Goal: Information Seeking & Learning: Check status

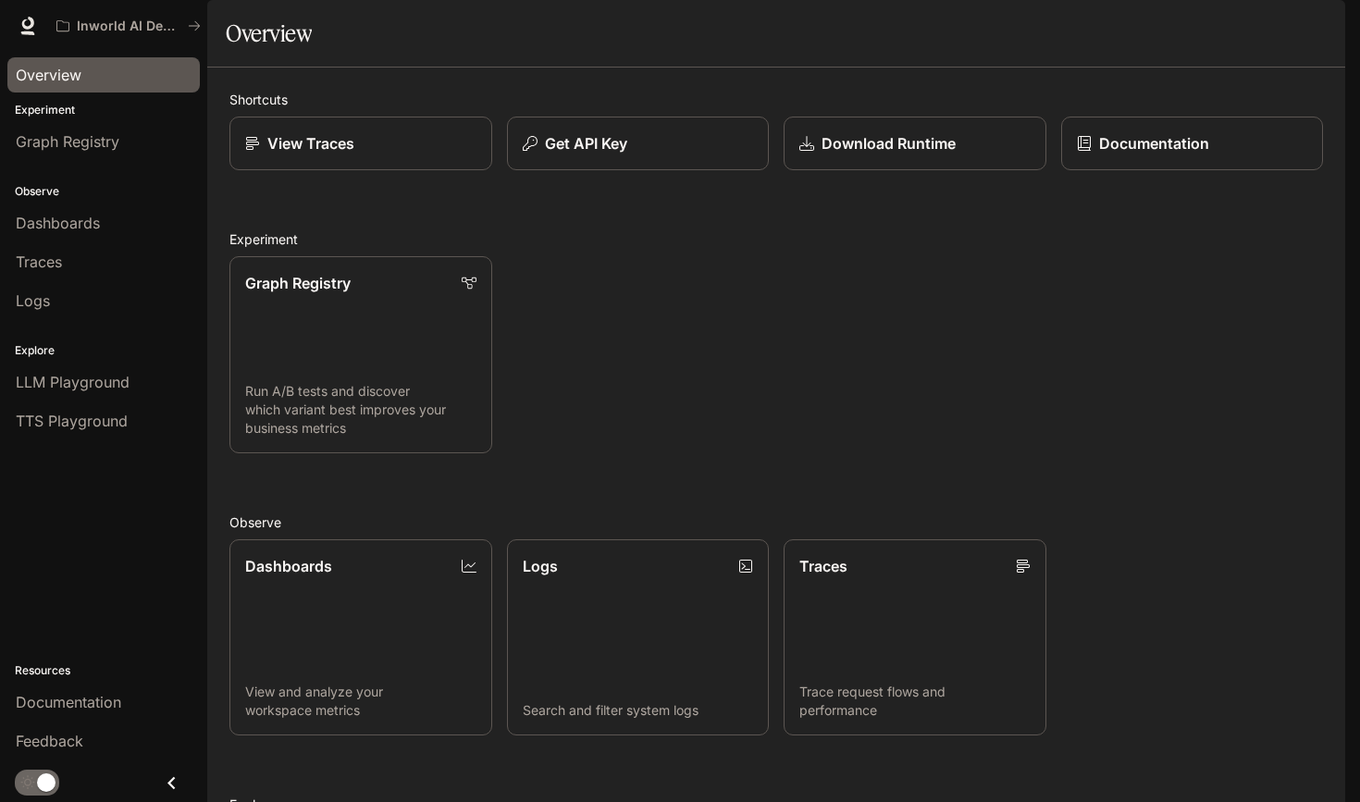
click at [83, 78] on div "Overview" at bounding box center [104, 75] width 176 height 22
click at [60, 228] on span "Dashboards" at bounding box center [58, 223] width 84 height 22
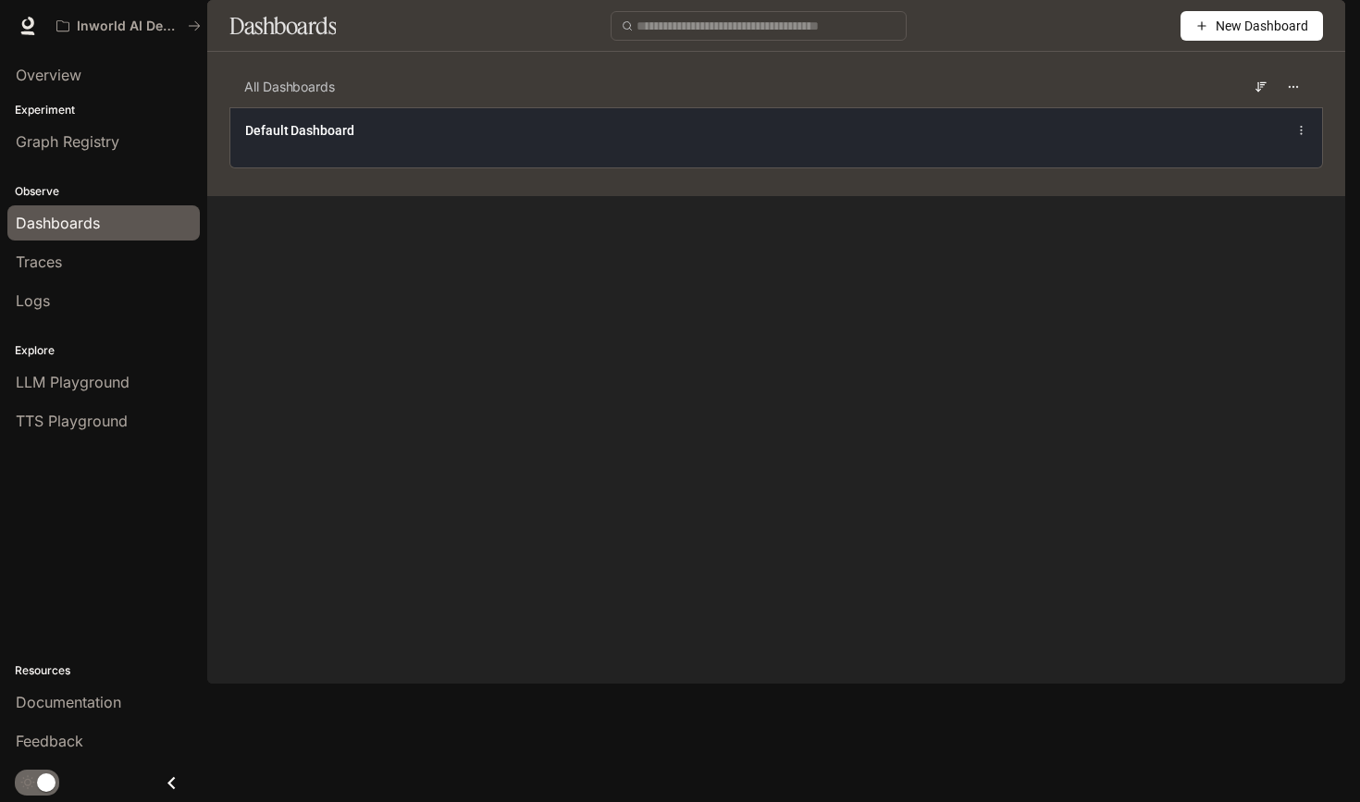
click at [825, 167] on div "Default Dashboard" at bounding box center [776, 137] width 1092 height 60
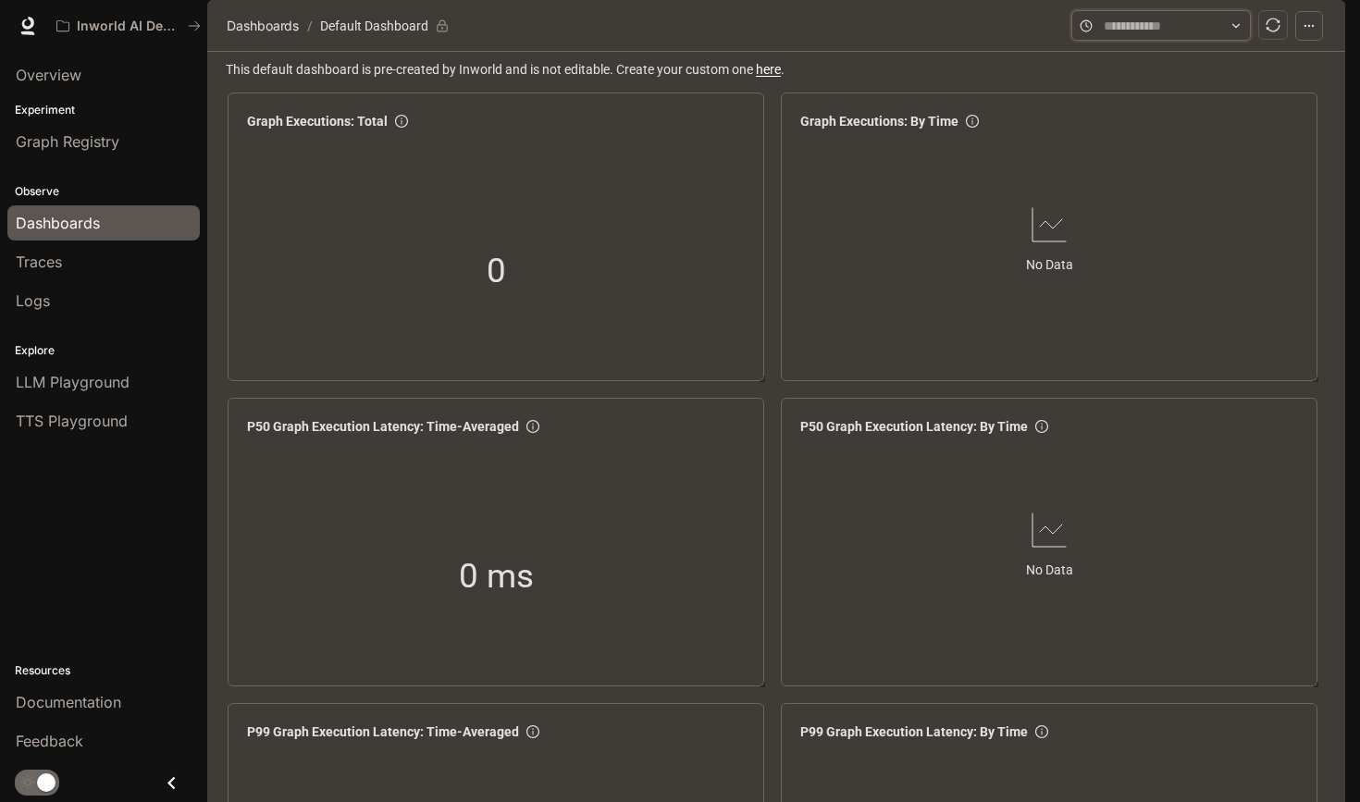
click at [1199, 36] on input "text" at bounding box center [1161, 26] width 115 height 20
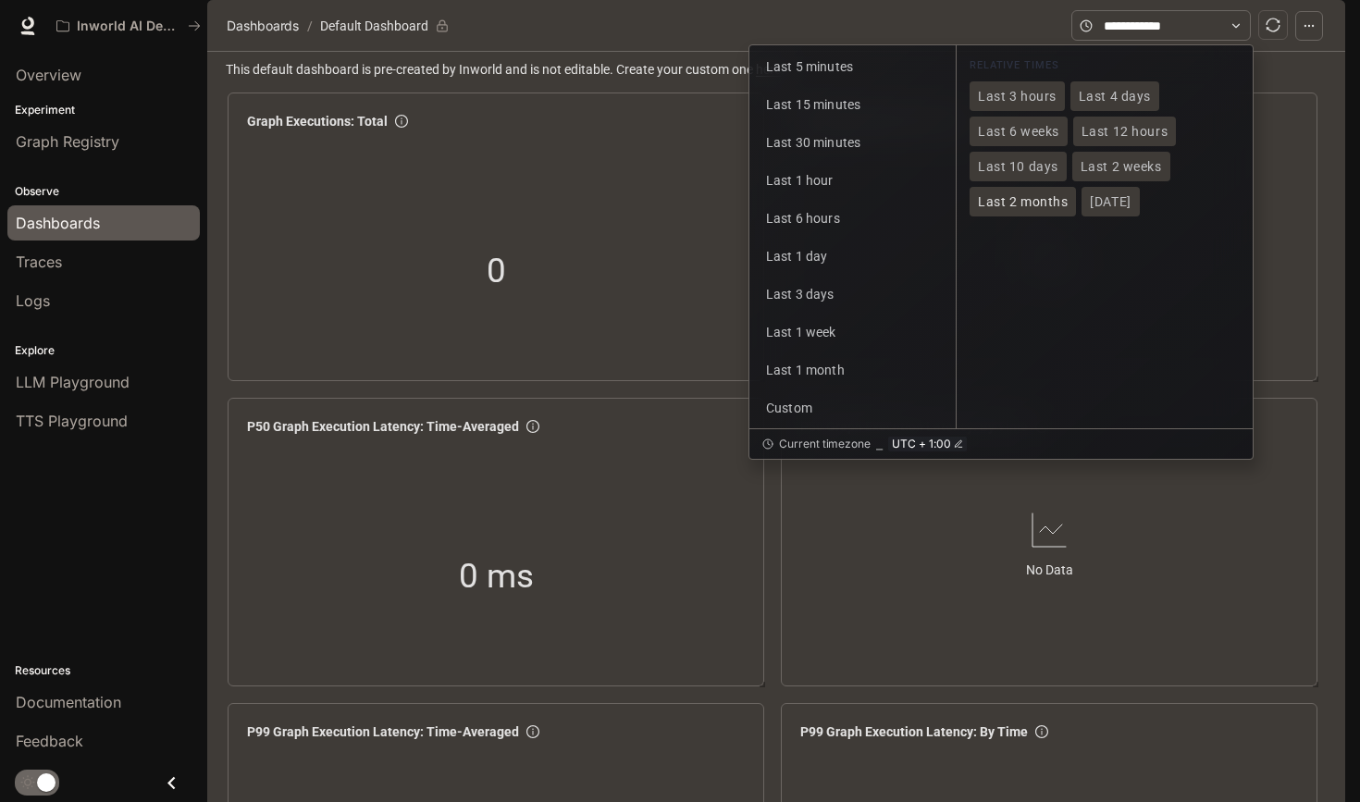
click at [1043, 210] on span "Last 2 months" at bounding box center [1023, 202] width 90 height 16
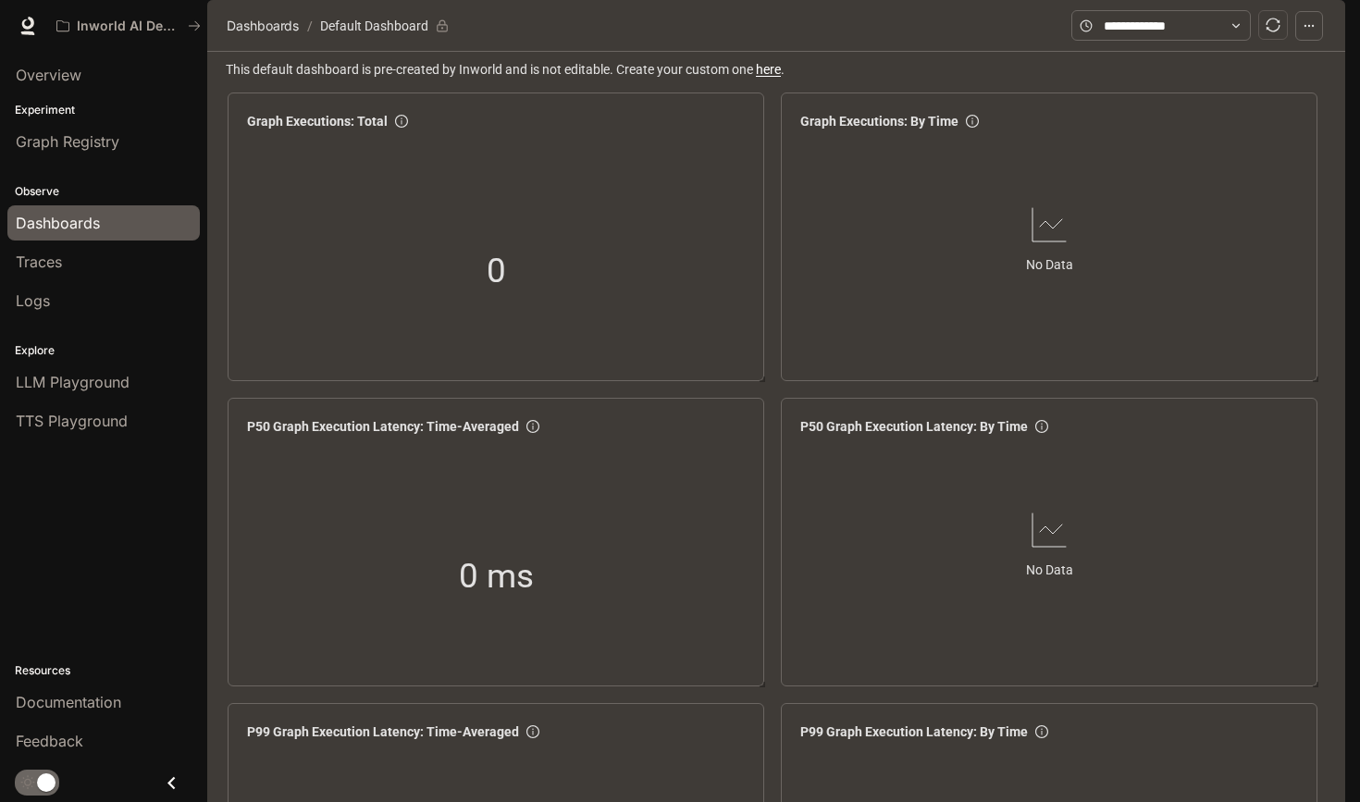
click at [1311, 32] on icon "button" at bounding box center [1309, 25] width 13 height 13
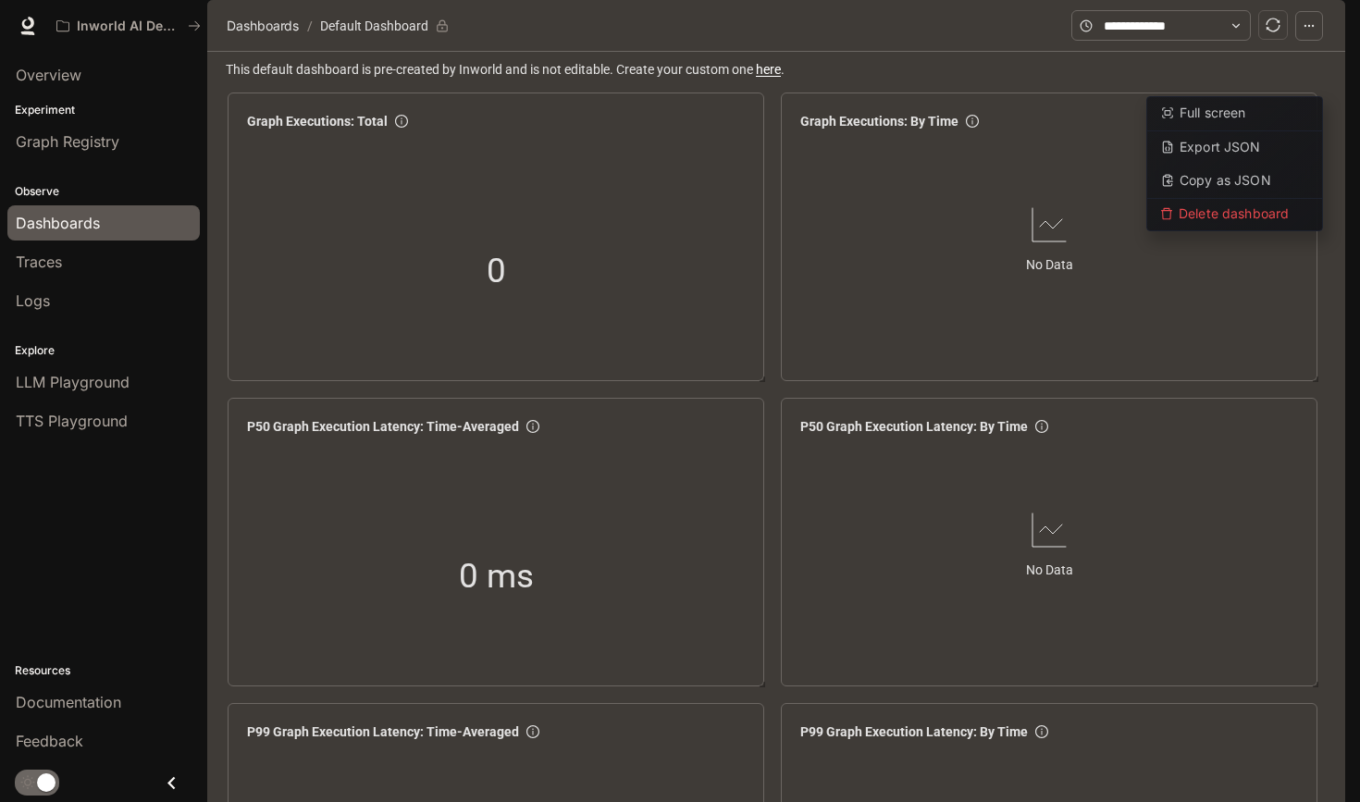
click at [872, 80] on span "This default dashboard is pre-created by Inworld and is not editable. Create yo…" at bounding box center [778, 69] width 1105 height 20
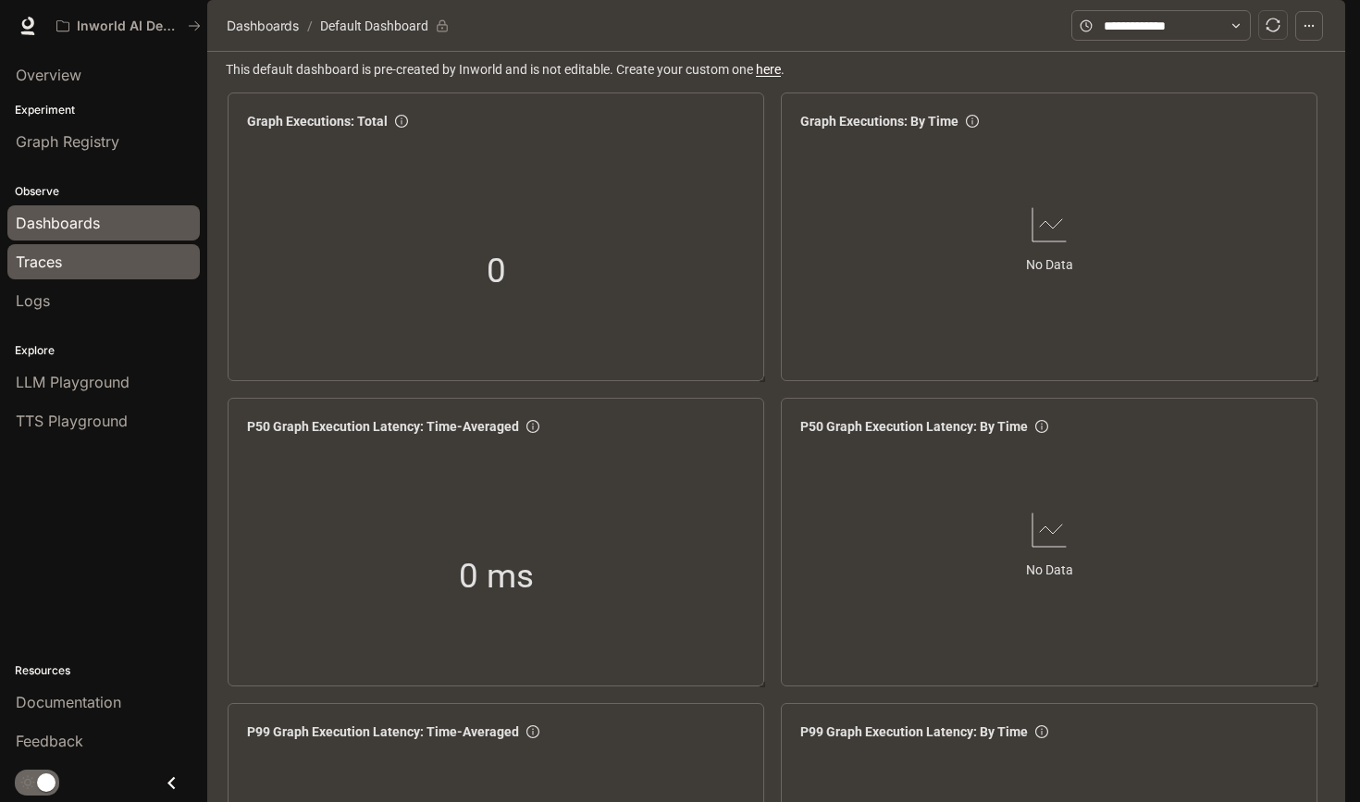
click at [47, 259] on span "Traces" at bounding box center [39, 262] width 46 height 22
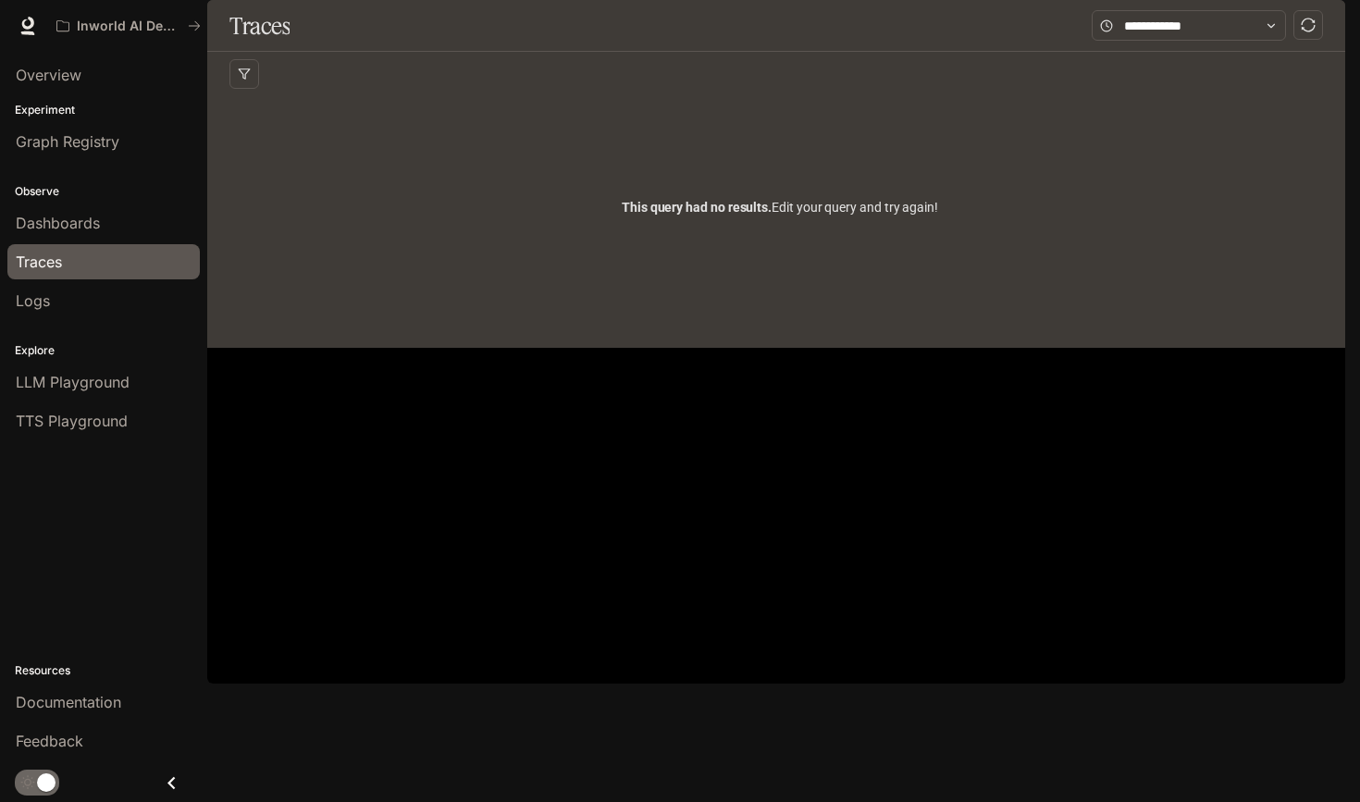
click at [80, 260] on div "Traces" at bounding box center [104, 262] width 176 height 22
click at [101, 220] on div "Dashboards" at bounding box center [104, 223] width 176 height 22
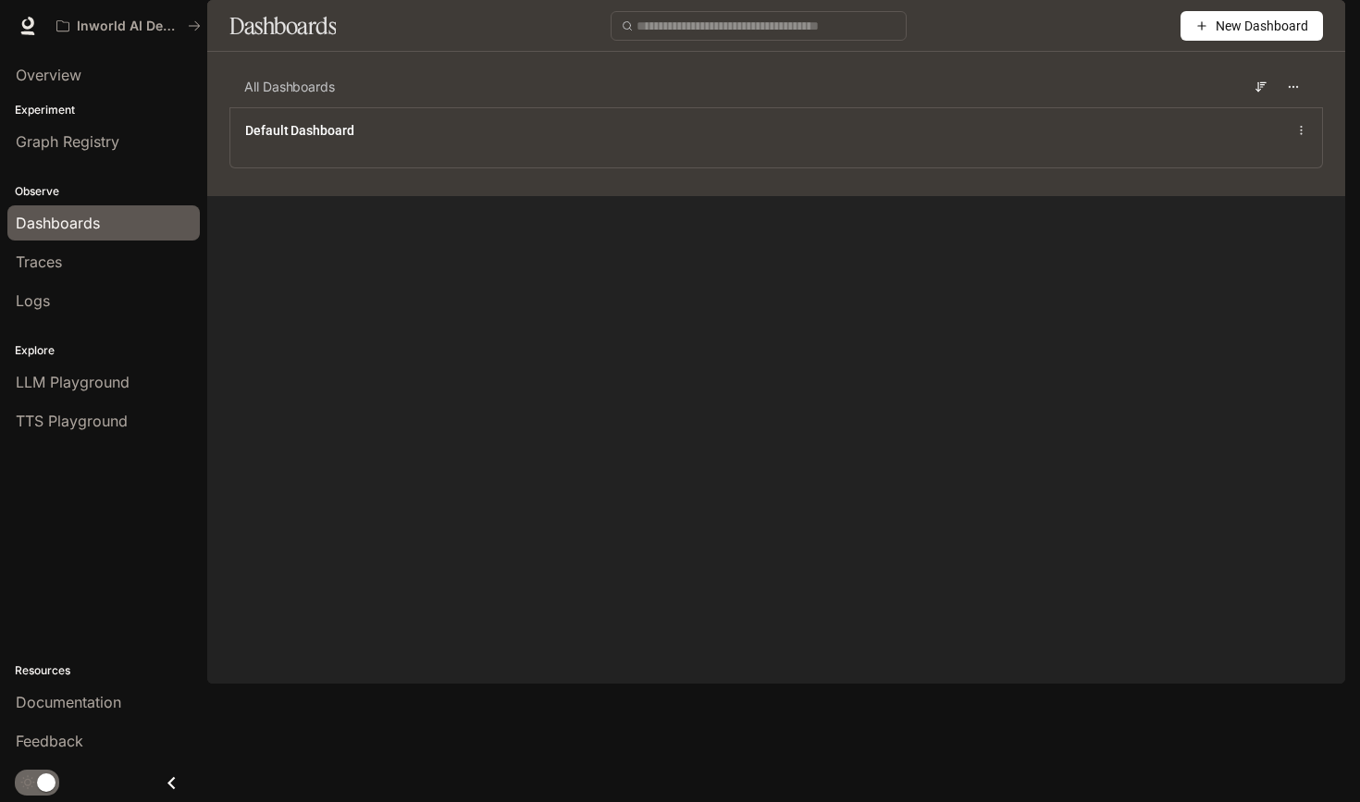
click at [99, 218] on span "Dashboards" at bounding box center [58, 223] width 84 height 22
click at [68, 135] on span "Graph Registry" at bounding box center [68, 141] width 104 height 22
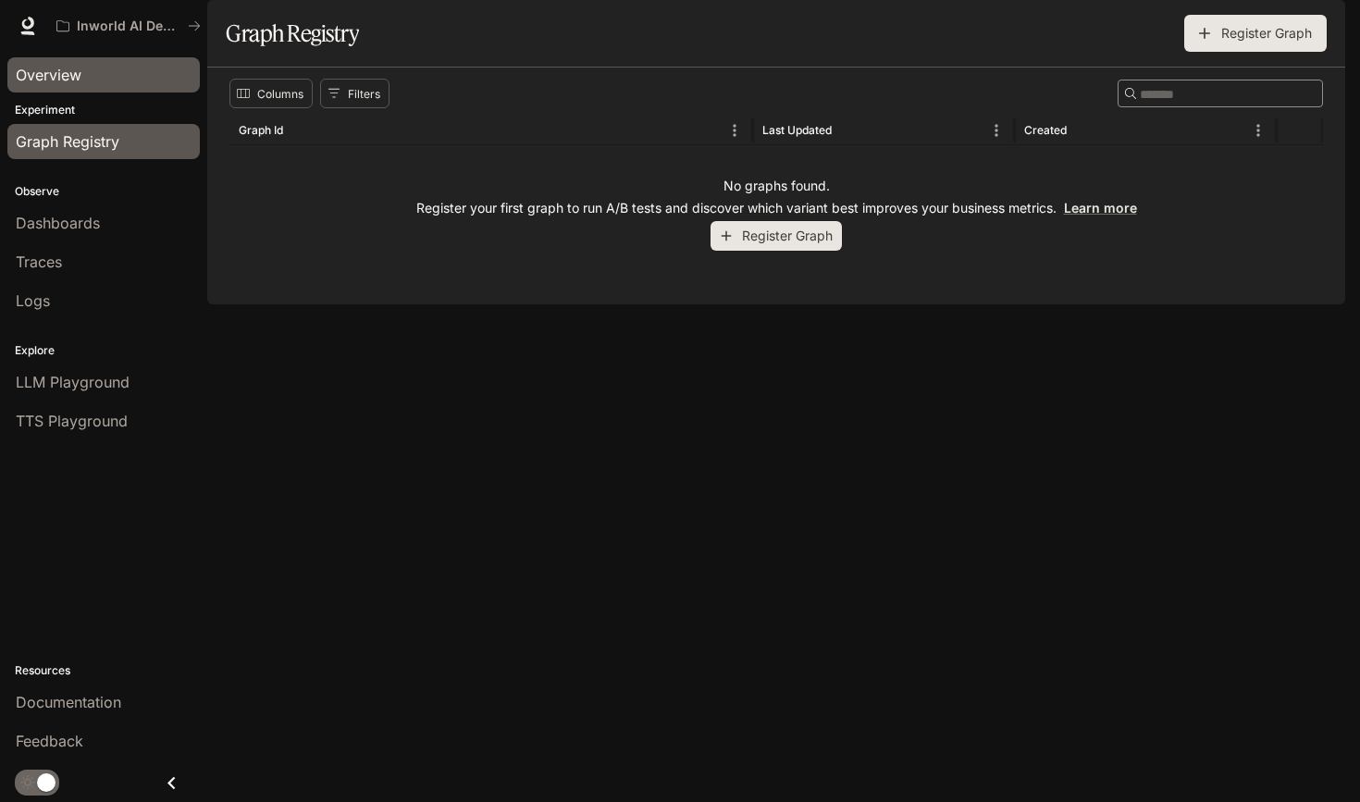
click at [56, 80] on span "Overview" at bounding box center [49, 75] width 66 height 22
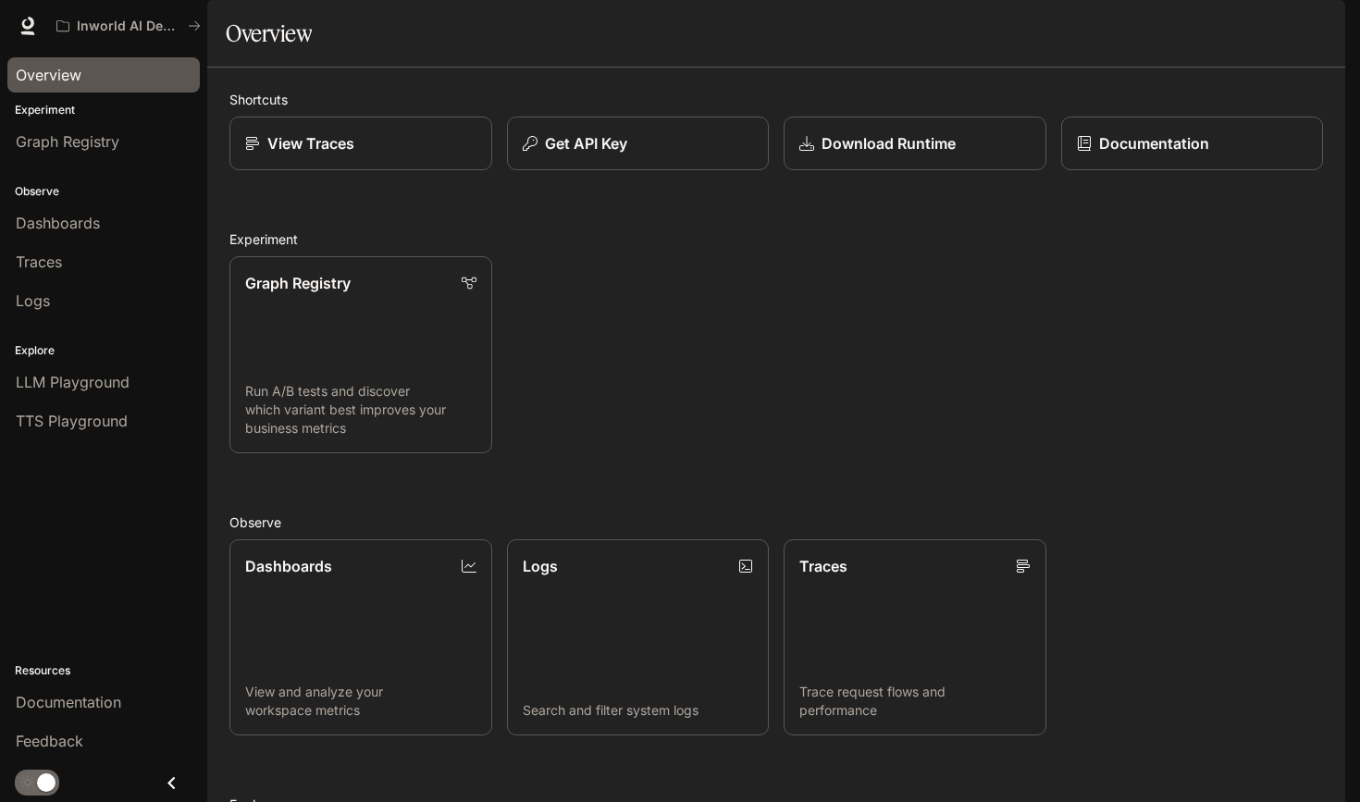
scroll to position [265, 0]
click at [364, 538] on link "Dashboards View and analyze your workspace metrics" at bounding box center [360, 637] width 265 height 199
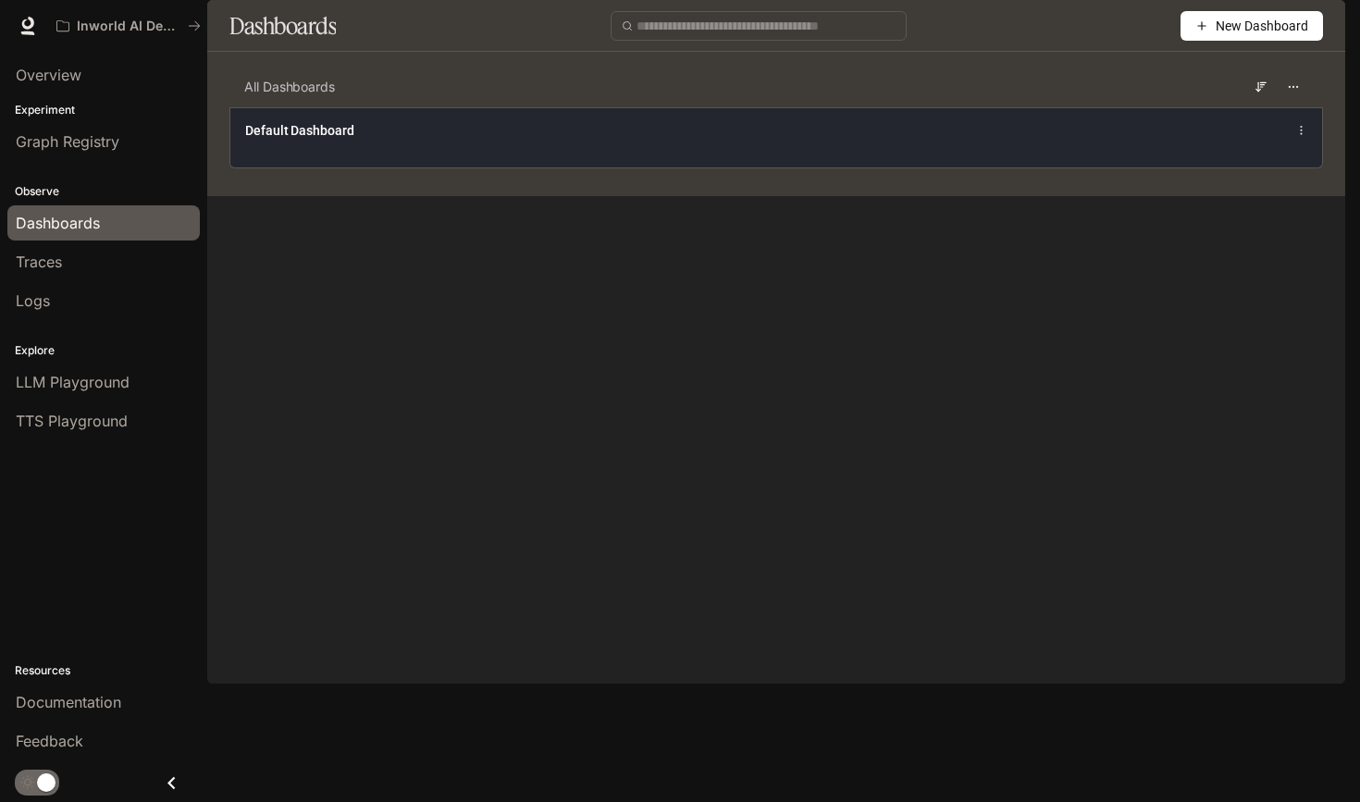
click at [1128, 142] on div "Default Dashboard" at bounding box center [776, 130] width 1062 height 22
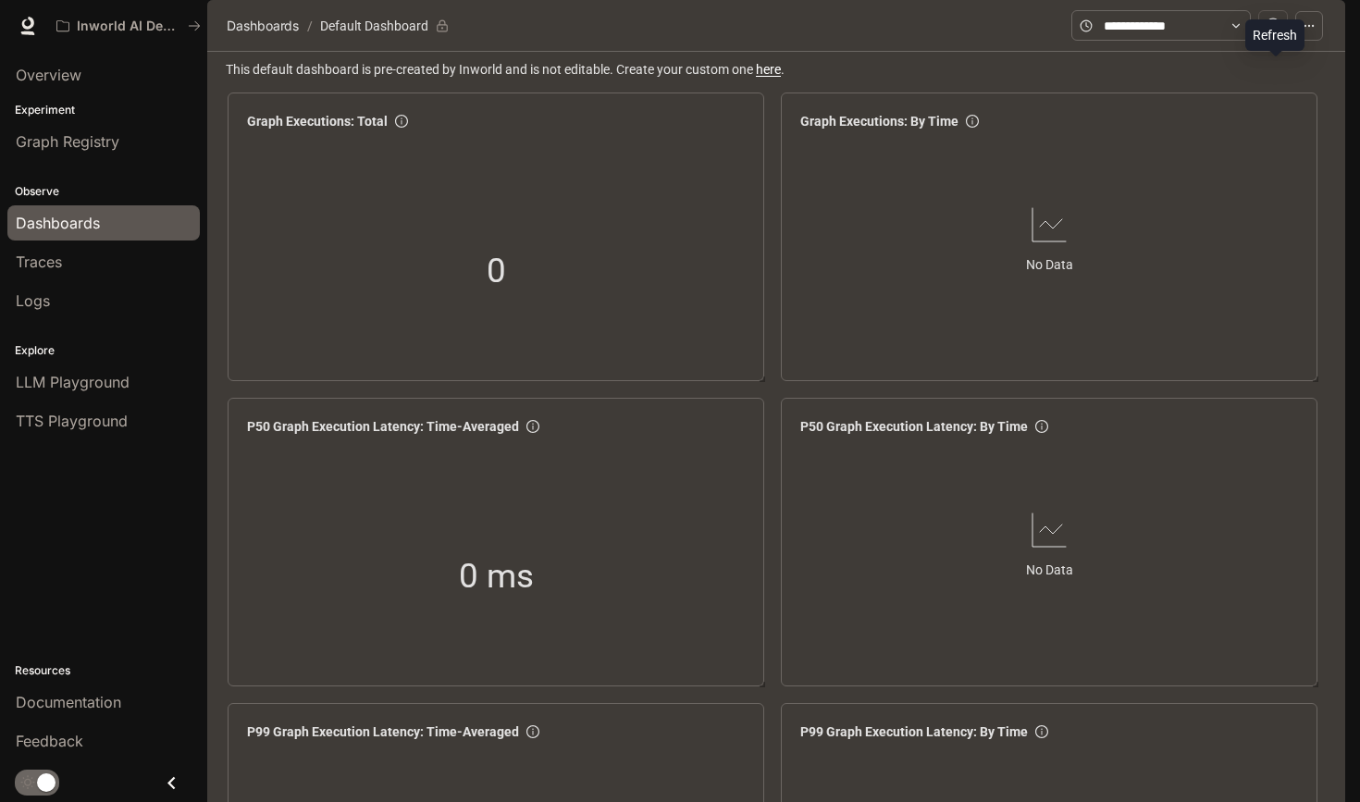
click at [1238, 32] on icon at bounding box center [1235, 25] width 13 height 13
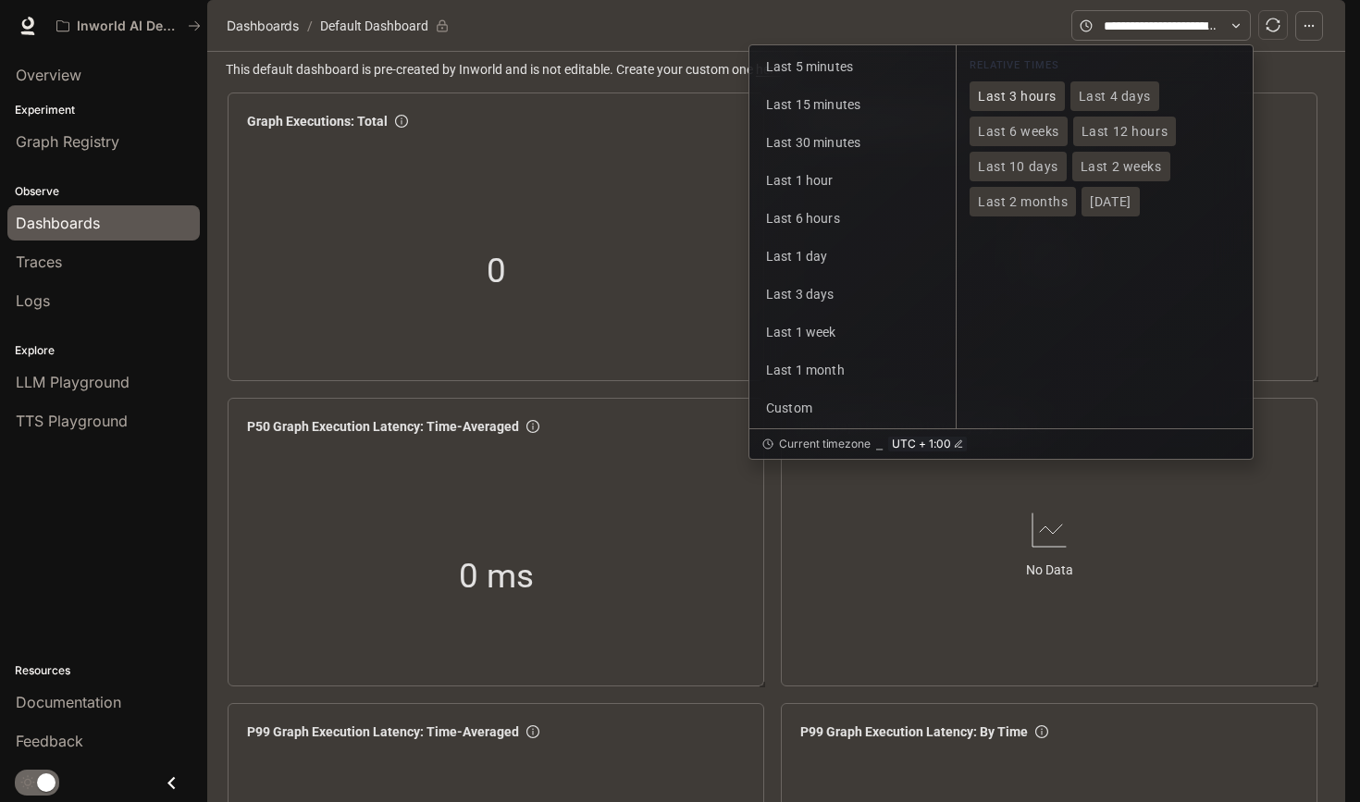
click at [1019, 105] on span "Last 3 hours" at bounding box center [1017, 97] width 79 height 16
